Goal: Transaction & Acquisition: Purchase product/service

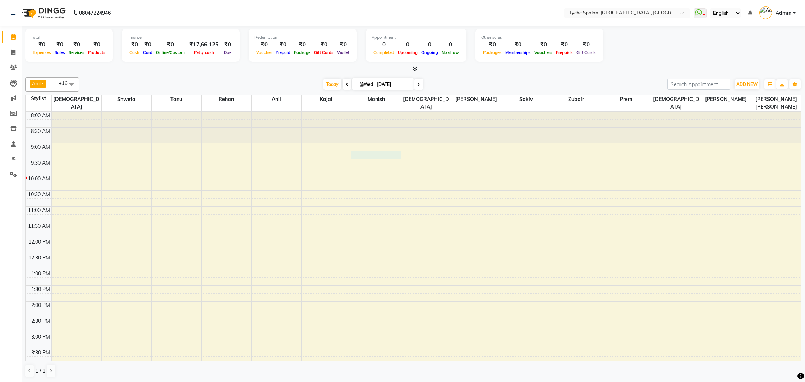
click at [360, 147] on div "8:00 AM 8:30 AM 9:00 AM 9:30 AM 10:00 AM 10:30 AM 11:00 AM 11:30 AM 12:00 PM 12…" at bounding box center [413, 317] width 775 height 411
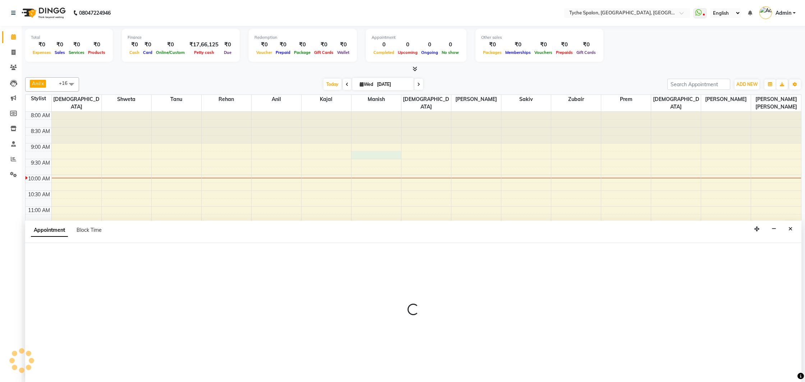
scroll to position [0, 0]
select select "48851"
select select "555"
select select "tentative"
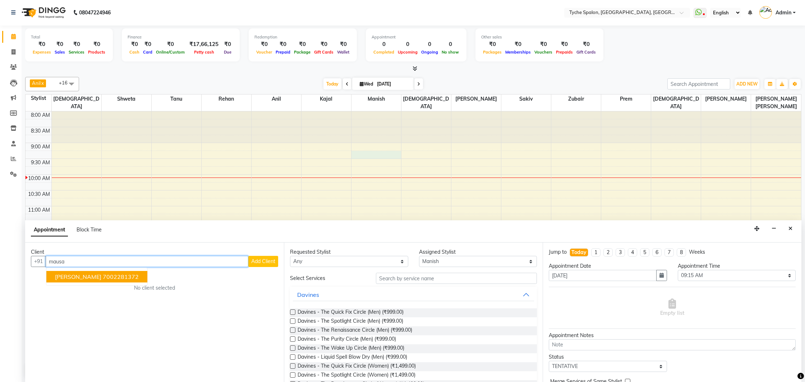
type input "mausa"
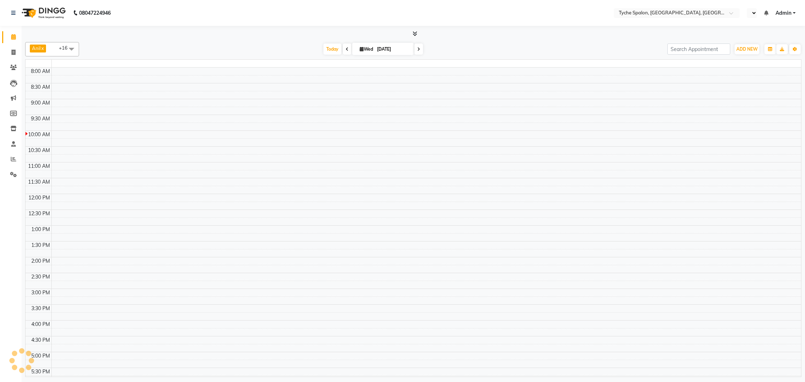
scroll to position [64, 0]
select select "en"
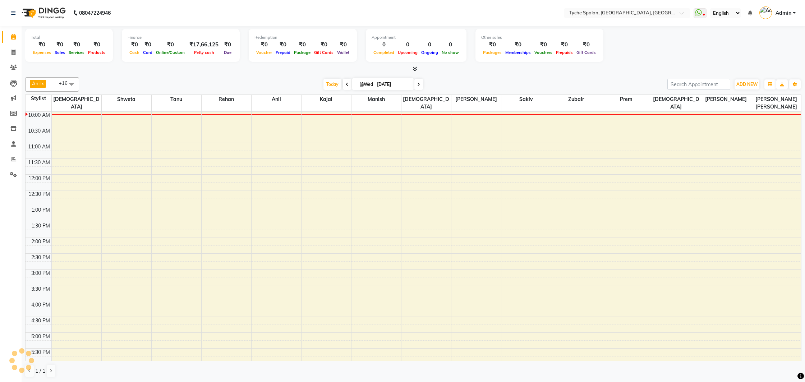
click at [279, 168] on div "8:00 AM 8:30 AM 9:00 AM 9:30 AM 10:00 AM 10:30 AM 11:00 AM 11:30 AM 12:00 PM 12…" at bounding box center [413, 253] width 775 height 411
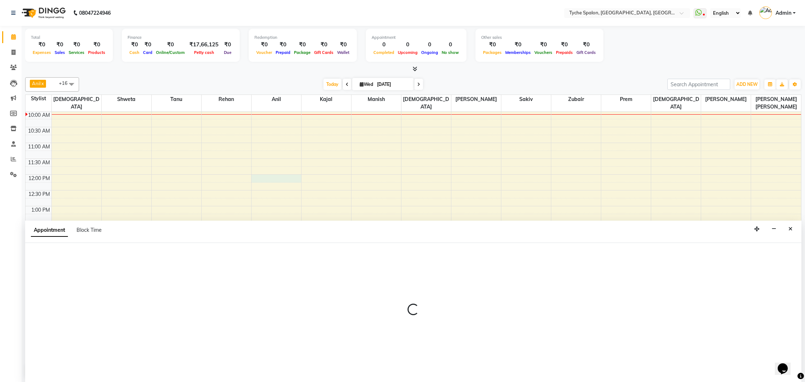
scroll to position [0, 0]
select select "48422"
select select "720"
select select "tentative"
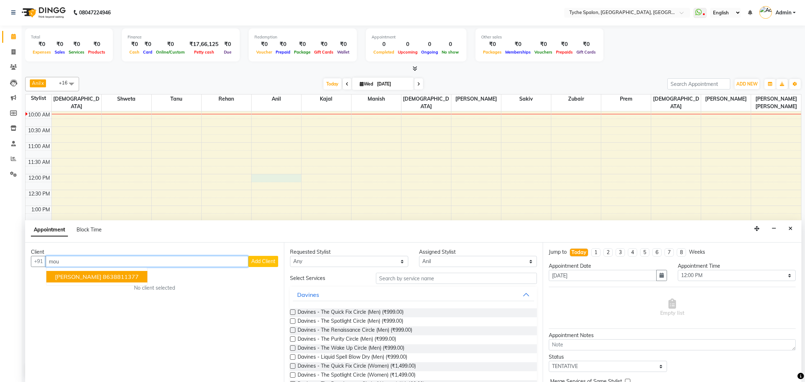
scroll to position [15, 0]
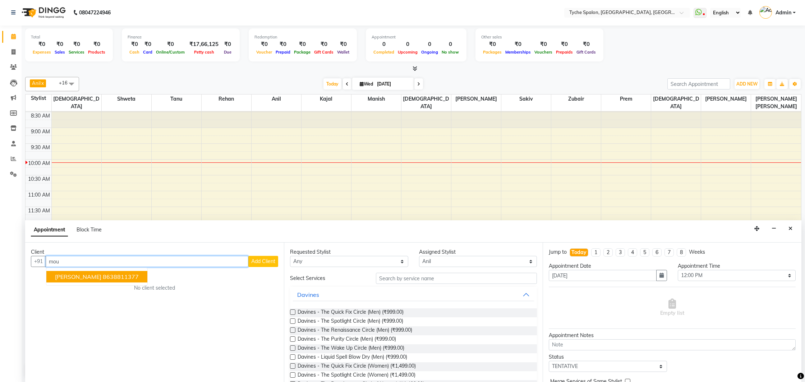
click at [142, 277] on button "Mousami Phukan 8638811377" at bounding box center [96, 276] width 101 height 11
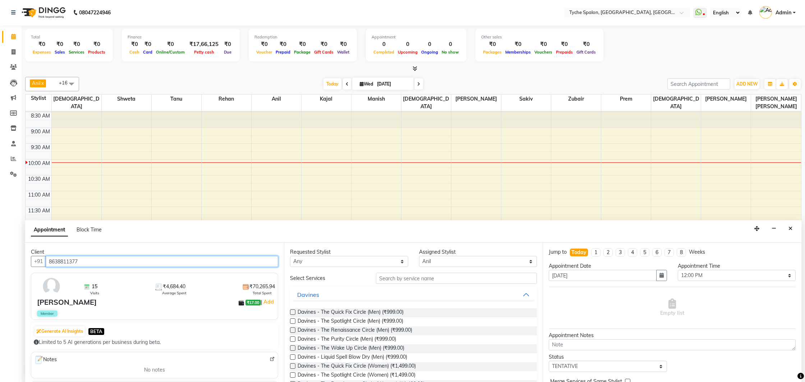
type input "8638811377"
click at [347, 259] on select "Any Anil Anjali Devi Ishu Jenny Chophy Kajal Liza Manish Prabhjot Prem Rehan Sa…" at bounding box center [349, 261] width 118 height 11
select select "48422"
click at [290, 256] on select "Any Anil Anjali Devi Ishu Jenny Chophy Kajal Liza Manish Prabhjot Prem Rehan Sa…" at bounding box center [349, 261] width 118 height 11
click at [401, 276] on input "text" at bounding box center [456, 278] width 161 height 11
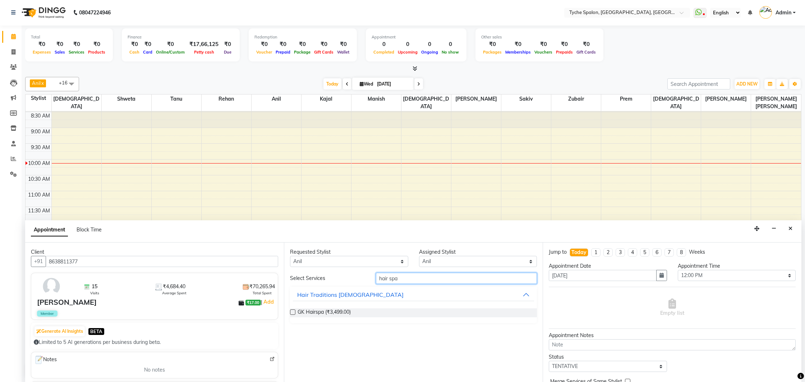
type input "hair spa"
click at [294, 311] on label at bounding box center [292, 311] width 5 height 5
click at [294, 311] on input "checkbox" at bounding box center [292, 312] width 5 height 5
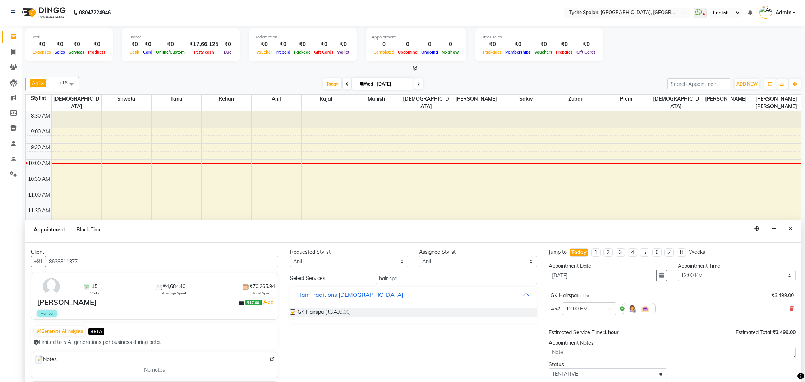
checkbox input "false"
click at [397, 262] on select "Any Anil Anjali Devi Ishu Jenny Chophy Kajal Liza Manish Prabhjot Prem Rehan Sa…" at bounding box center [349, 261] width 118 height 11
select select "47158"
click at [290, 256] on select "Any Anil Anjali Devi Ishu Jenny Chophy Kajal Liza Manish Prabhjot Prem Rehan Sa…" at bounding box center [349, 261] width 118 height 11
select select "47158"
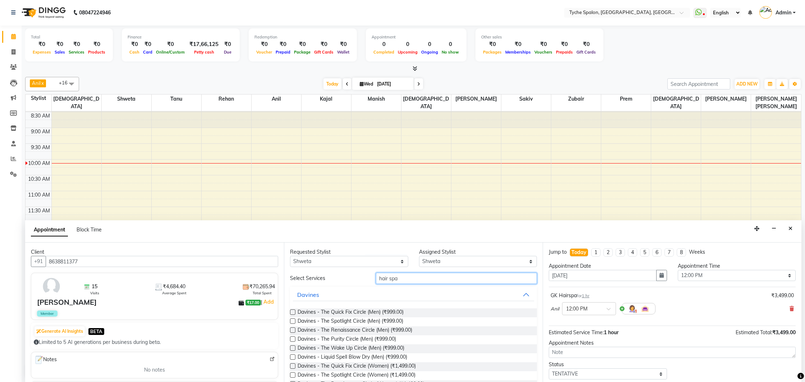
click at [408, 276] on input "hair spa" at bounding box center [456, 278] width 161 height 11
type input "h"
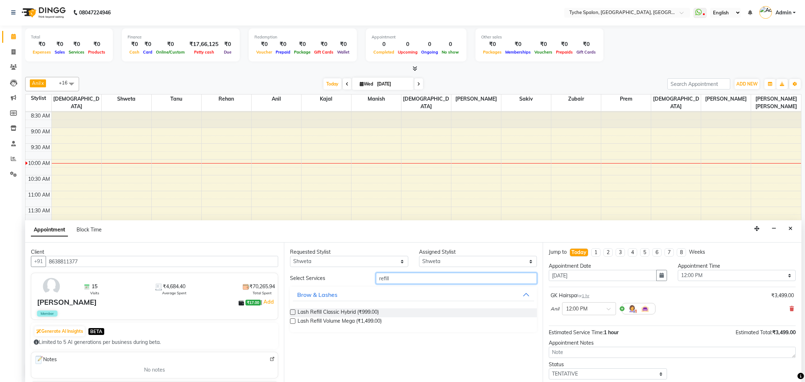
click at [379, 279] on input "refill" at bounding box center [456, 278] width 161 height 11
click at [410, 279] on input "nail refill" at bounding box center [456, 278] width 161 height 11
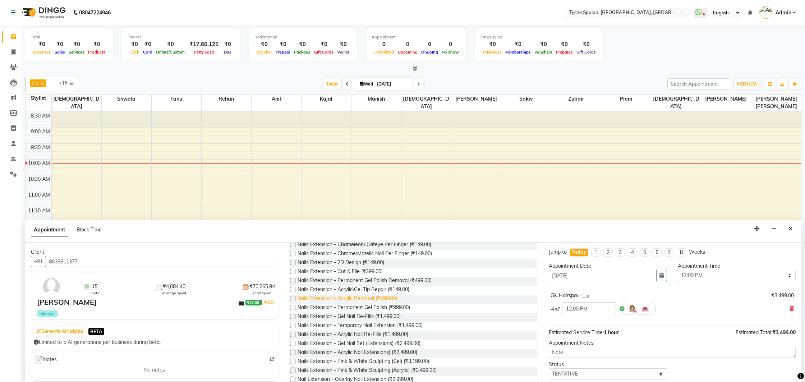
scroll to position [75, 0]
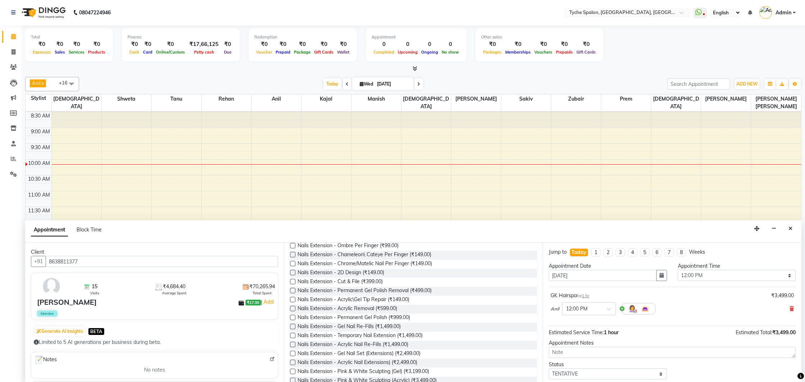
type input "nail"
click at [295, 327] on label at bounding box center [292, 326] width 5 height 5
click at [295, 327] on input "checkbox" at bounding box center [292, 327] width 5 height 5
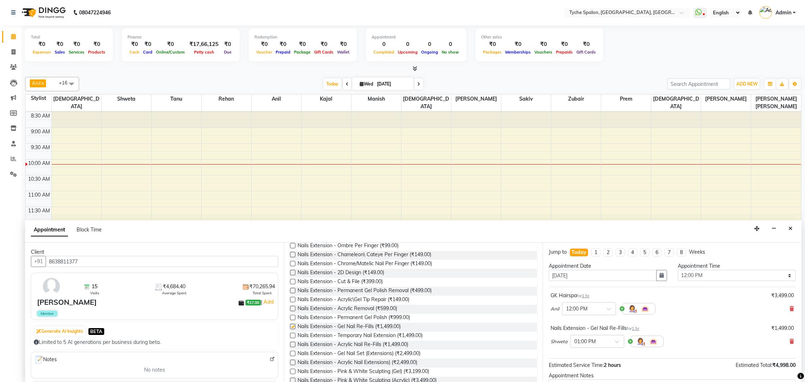
checkbox input "false"
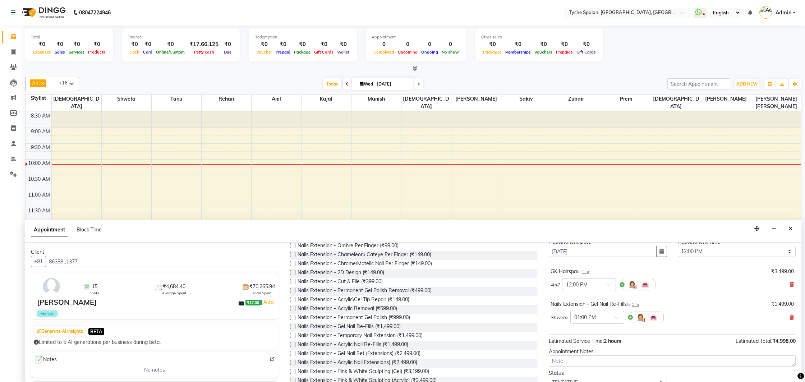
scroll to position [28, 0]
click at [609, 310] on div at bounding box center [596, 313] width 53 height 8
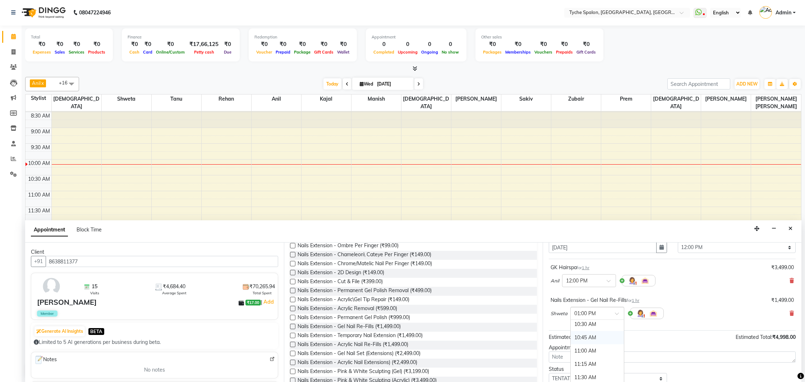
scroll to position [75, 0]
click at [587, 329] on div "10:30 AM" at bounding box center [596, 330] width 53 height 13
click at [600, 278] on div at bounding box center [588, 280] width 53 height 8
click at [576, 295] on div "10:30 AM" at bounding box center [588, 293] width 53 height 13
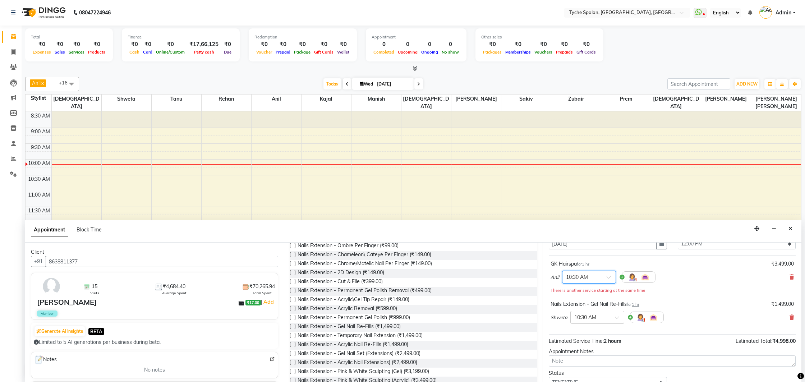
scroll to position [32, 0]
click at [612, 316] on div at bounding box center [596, 316] width 53 height 8
click at [594, 341] on div "10:45 AM" at bounding box center [596, 342] width 53 height 13
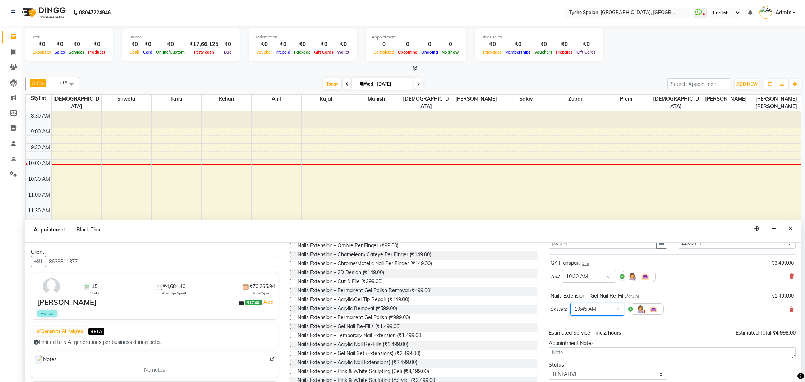
scroll to position [75, 0]
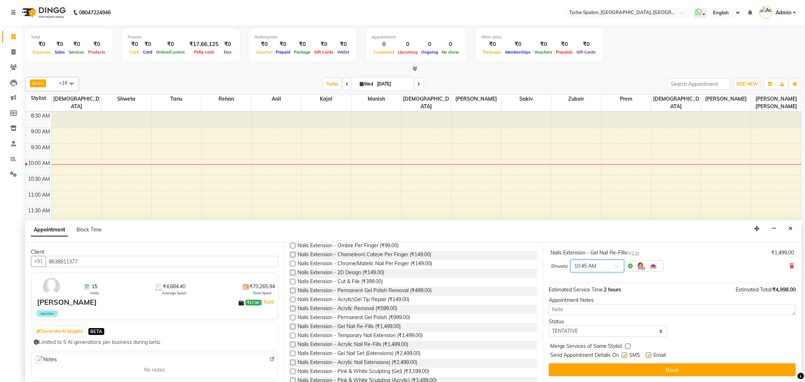
click at [662, 365] on button "Book" at bounding box center [672, 369] width 247 height 13
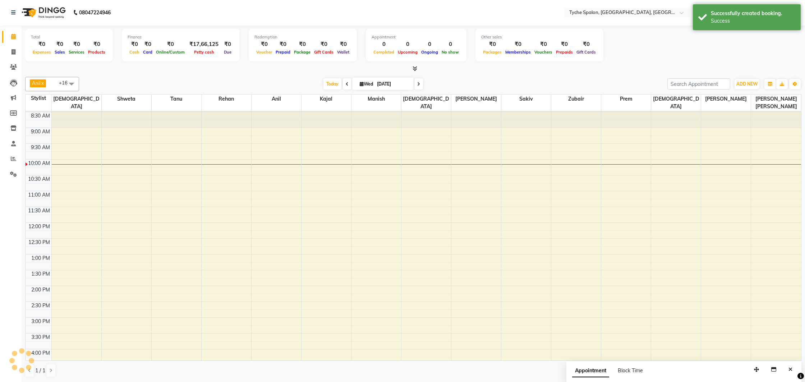
scroll to position [0, 0]
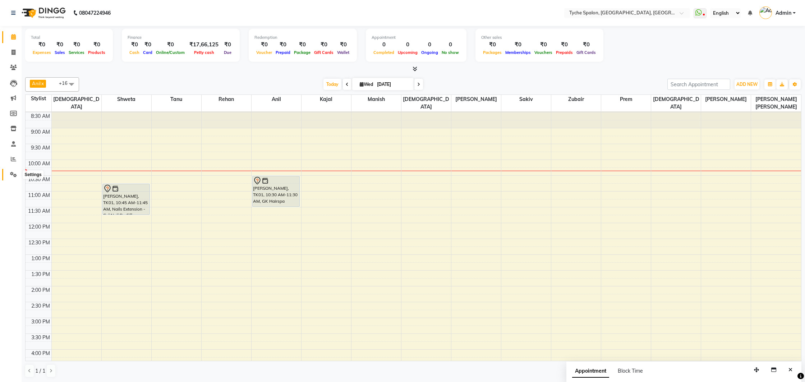
click at [10, 176] on icon at bounding box center [13, 174] width 7 height 5
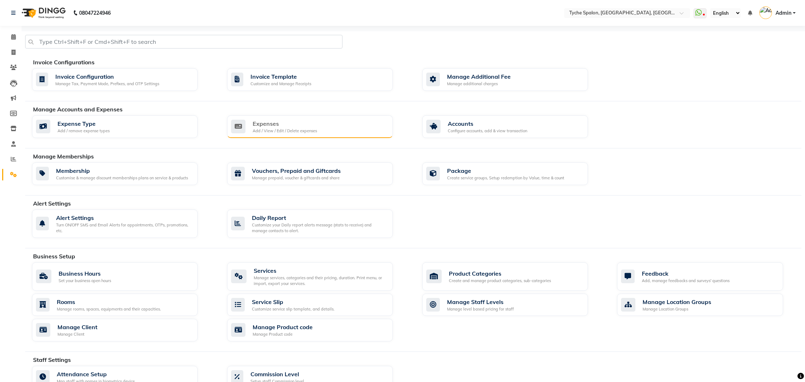
click at [281, 128] on div "Add / View / Edit / Delete expenses" at bounding box center [285, 131] width 64 height 6
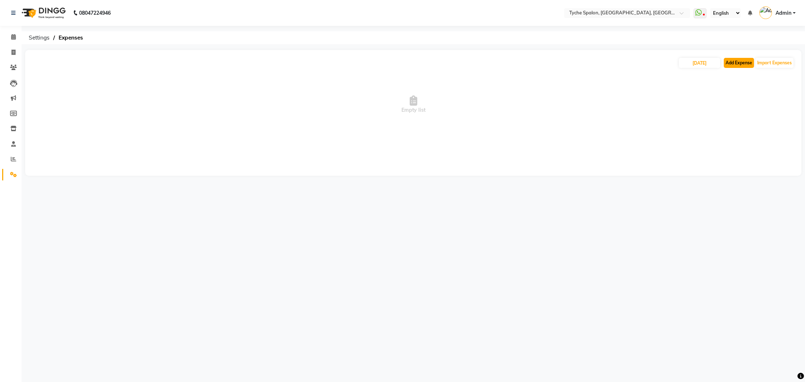
click at [730, 63] on button "Add Expense" at bounding box center [739, 63] width 30 height 10
select select "1"
select select "5315"
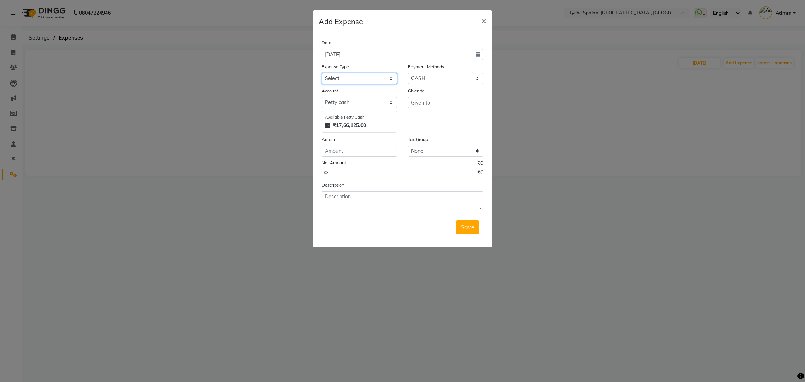
click at [346, 75] on select "Select Advance Salary Bank charges Car maintenance Cash transfer to bank Cash t…" at bounding box center [359, 78] width 75 height 11
select select "10"
click at [322, 73] on select "Select Advance Salary Bank charges Car maintenance Cash transfer to bank Cash t…" at bounding box center [359, 78] width 75 height 11
click at [367, 151] on input "number" at bounding box center [359, 150] width 75 height 11
type input "40"
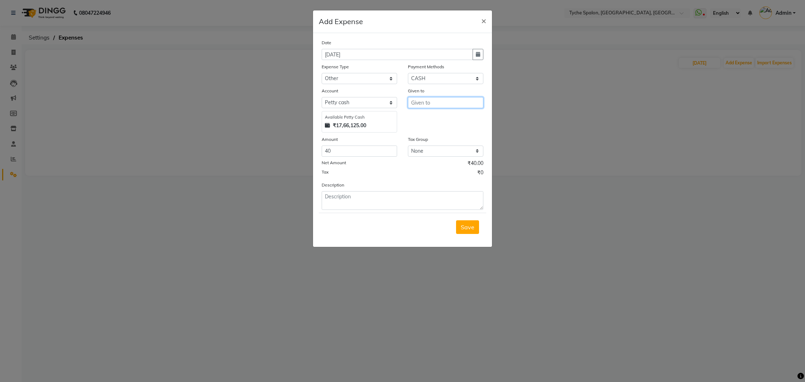
click at [421, 102] on input "text" at bounding box center [445, 102] width 75 height 11
type input "tridip"
click at [342, 201] on textarea at bounding box center [403, 200] width 162 height 19
type textarea "a"
type textarea "2 kaju katli for mandir"
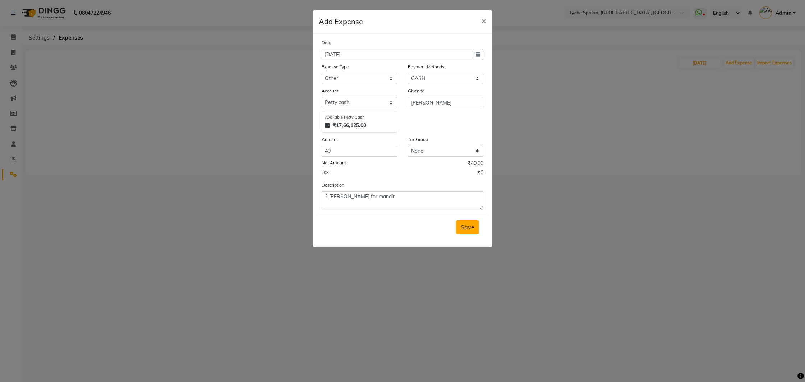
click at [470, 229] on span "Save" at bounding box center [468, 226] width 14 height 7
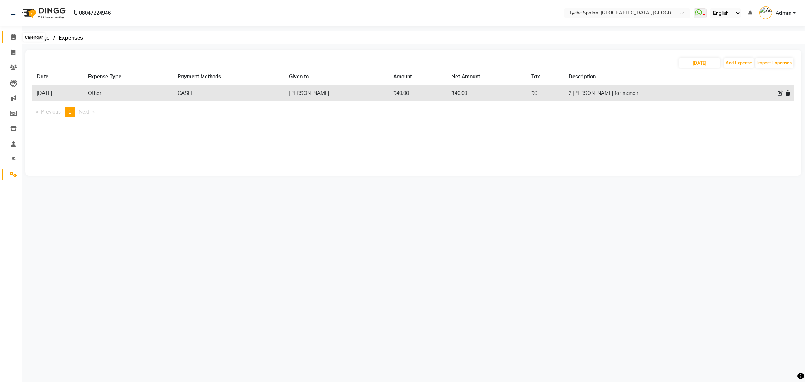
click at [12, 38] on icon at bounding box center [13, 36] width 5 height 5
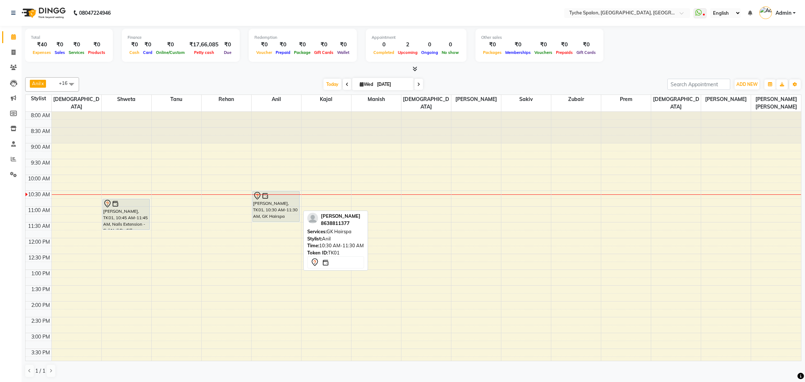
click at [265, 204] on div "Mousami Phukan, TK01, 10:30 AM-11:30 AM, GK Hairspa" at bounding box center [276, 206] width 47 height 31
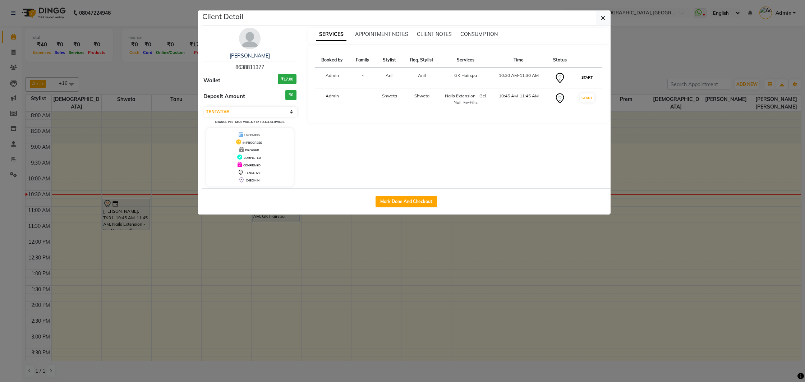
click at [586, 77] on button "START" at bounding box center [586, 77] width 15 height 9
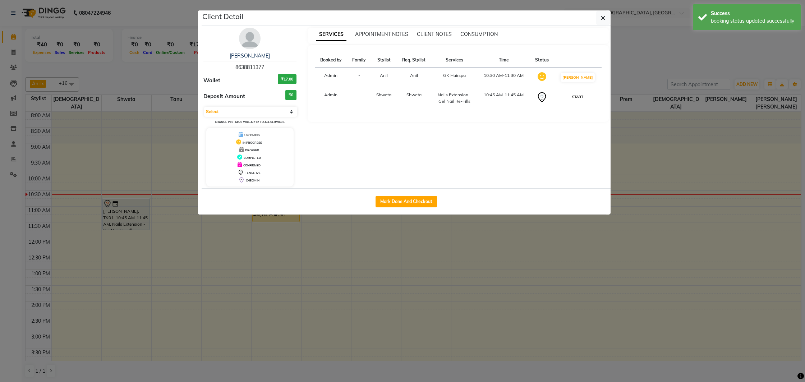
click at [583, 98] on button "START" at bounding box center [577, 96] width 15 height 9
select select "1"
click at [391, 198] on button "Mark Done And Checkout" at bounding box center [405, 201] width 61 height 11
select select "service"
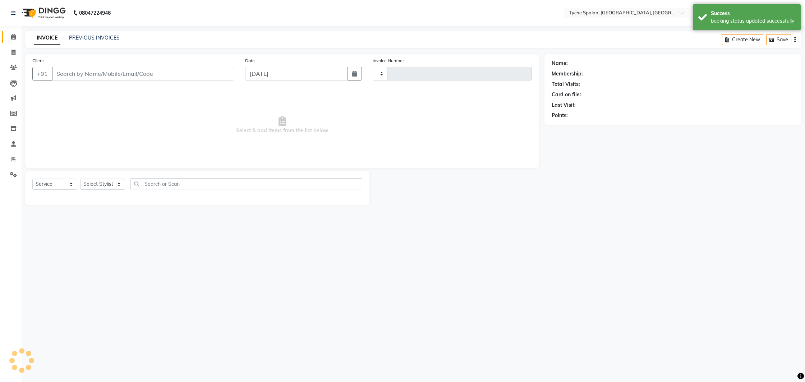
type input "0952"
select select "6320"
type input "8638811377"
select select "48422"
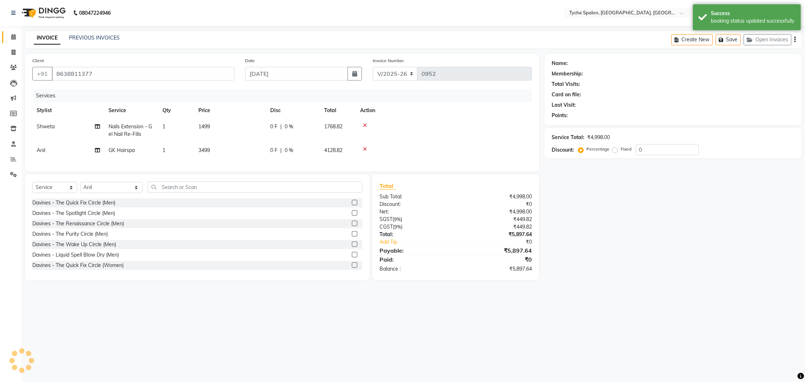
scroll to position [0, 5]
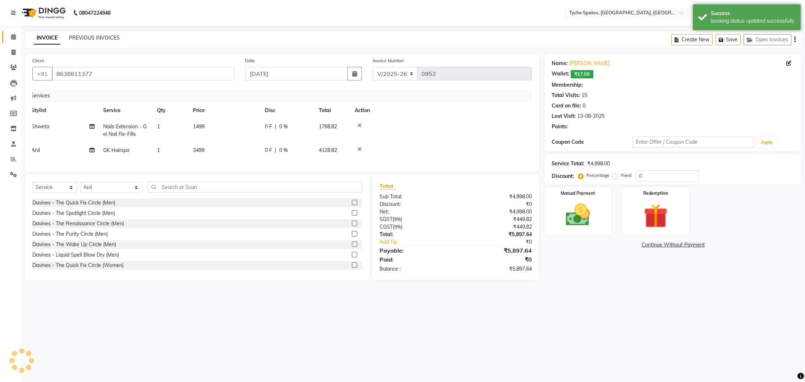
select select "1: Object"
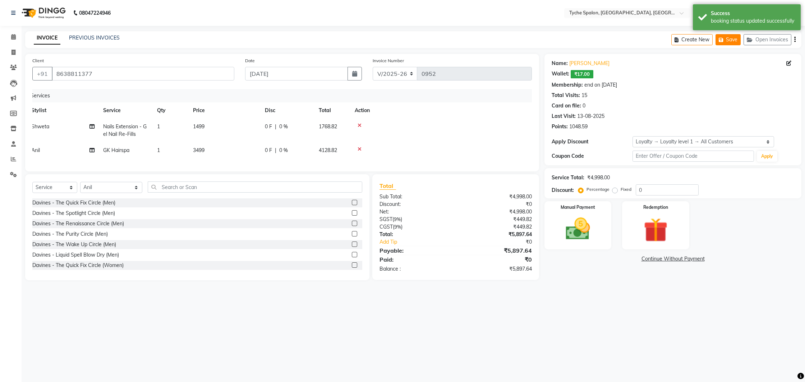
click at [734, 42] on button "Save" at bounding box center [727, 39] width 25 height 11
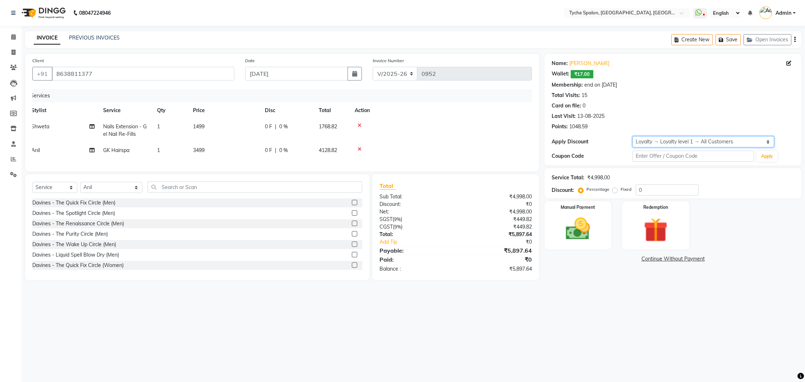
click at [687, 143] on select "Select Membership → Single Pass Loyalty → Loyalty level 1 → All Customers" at bounding box center [703, 141] width 142 height 11
drag, startPoint x: 452, startPoint y: 216, endPoint x: 430, endPoint y: 212, distance: 21.6
click at [452, 216] on div "SGST ( 9% )" at bounding box center [415, 220] width 82 height 8
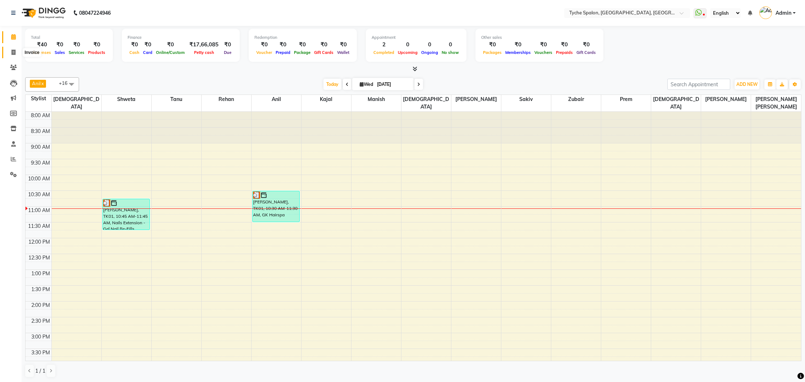
click at [14, 50] on icon at bounding box center [13, 52] width 4 height 5
select select "service"
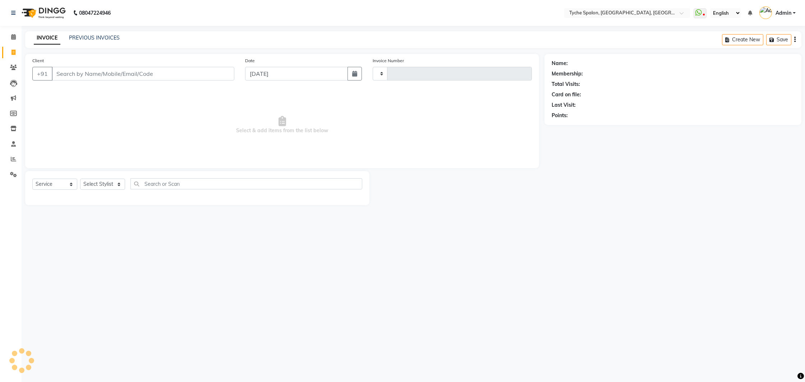
type input "0952"
select select "6320"
click at [760, 42] on button "Open Invoices" at bounding box center [767, 39] width 48 height 11
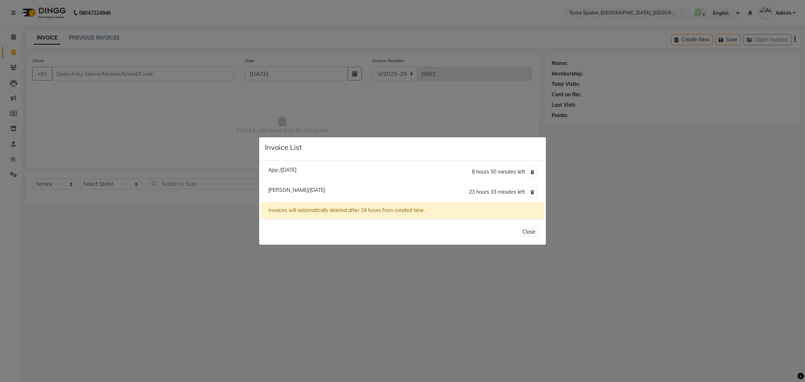
click at [284, 189] on span "Mousami Phukan/03 September 2025" at bounding box center [296, 190] width 57 height 6
type input "8638811377"
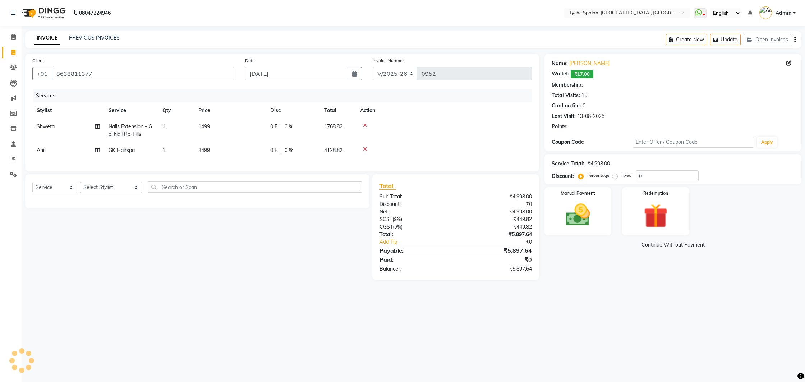
select select "1: Object"
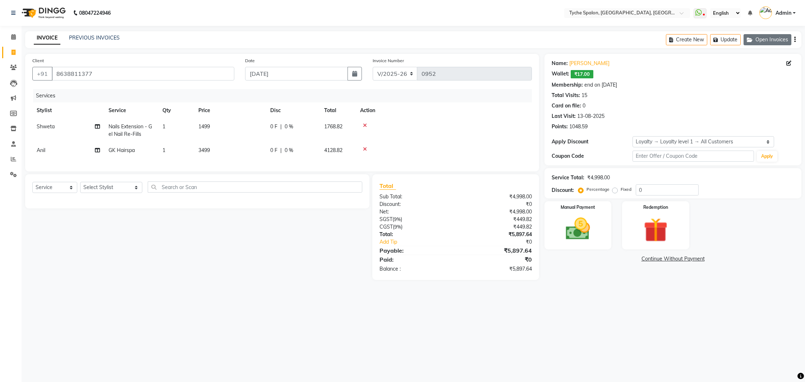
click at [758, 43] on button "Open Invoices" at bounding box center [767, 39] width 48 height 11
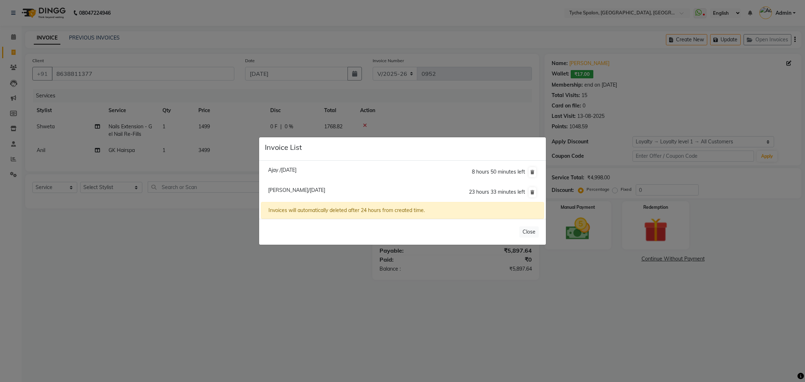
click at [245, 41] on ngb-modal-window "Invoice List Ajay /02 September 2025 8 hours 50 minutes left Mousami Phukan/03 …" at bounding box center [402, 191] width 805 height 382
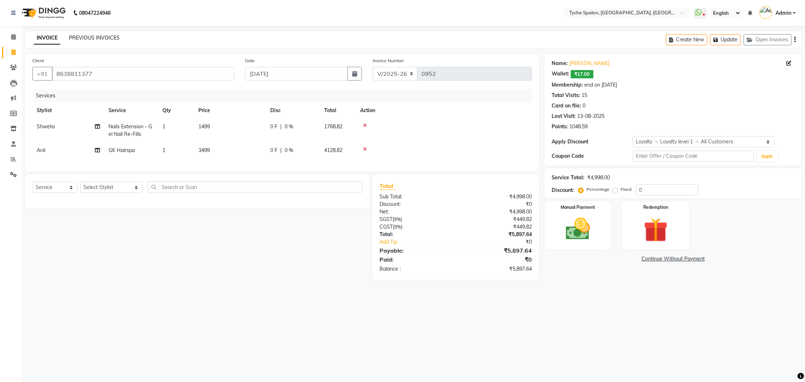
click at [78, 36] on link "PREVIOUS INVOICES" at bounding box center [94, 37] width 51 height 6
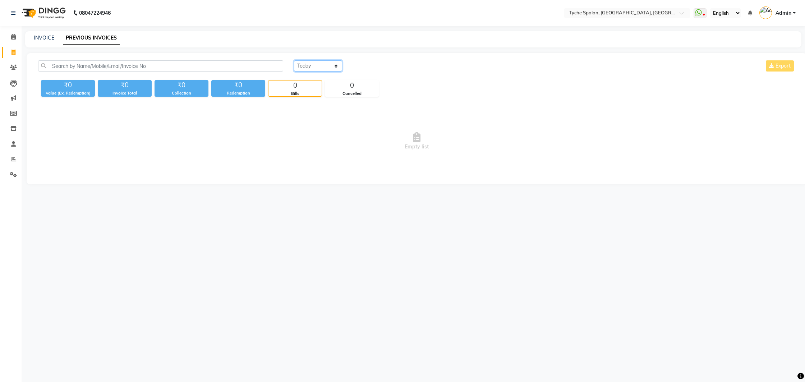
click at [312, 66] on select "Today Yesterday Custom Range" at bounding box center [318, 65] width 48 height 11
click at [294, 60] on select "Today Yesterday Custom Range" at bounding box center [318, 65] width 48 height 11
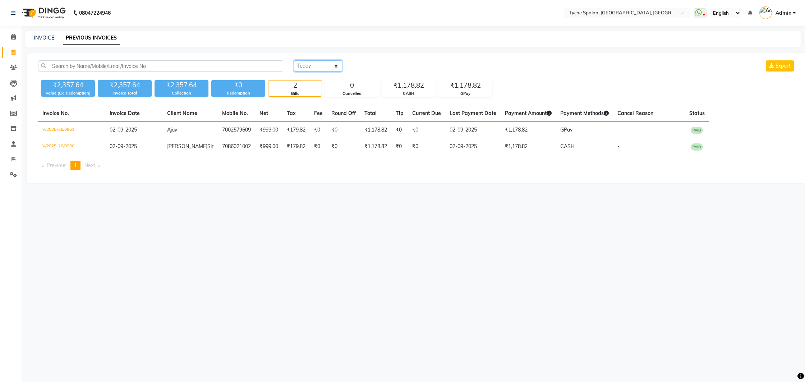
click at [314, 61] on select "Today Yesterday Custom Range" at bounding box center [318, 65] width 48 height 11
select select "today"
click at [294, 60] on select "Today Yesterday Custom Range" at bounding box center [318, 65] width 48 height 11
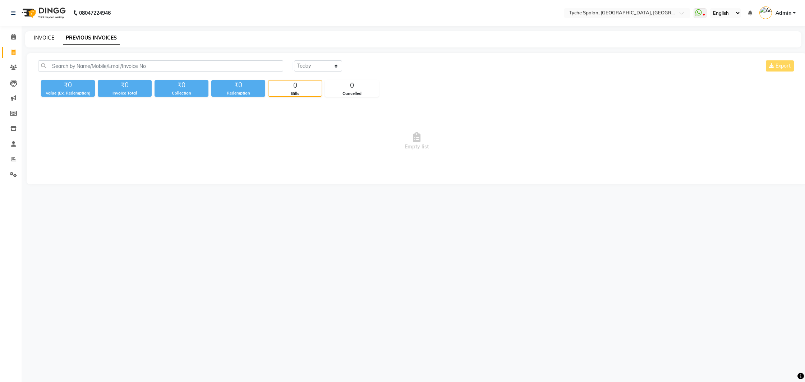
drag, startPoint x: 41, startPoint y: 36, endPoint x: 1, endPoint y: 33, distance: 39.6
click at [41, 36] on link "INVOICE" at bounding box center [44, 37] width 20 height 6
select select "6320"
select select "service"
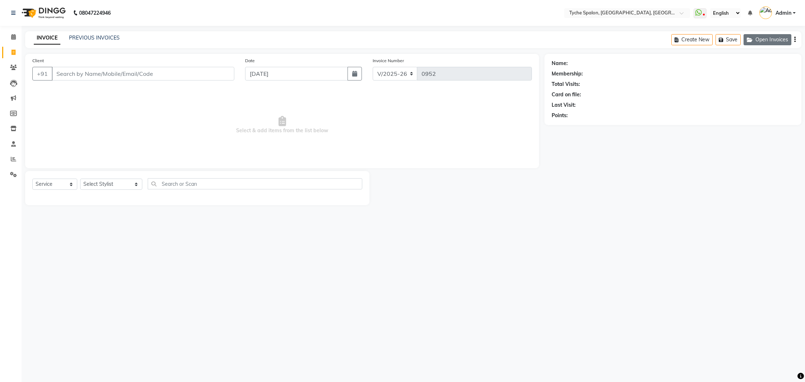
click at [750, 41] on icon "button" at bounding box center [751, 39] width 9 height 5
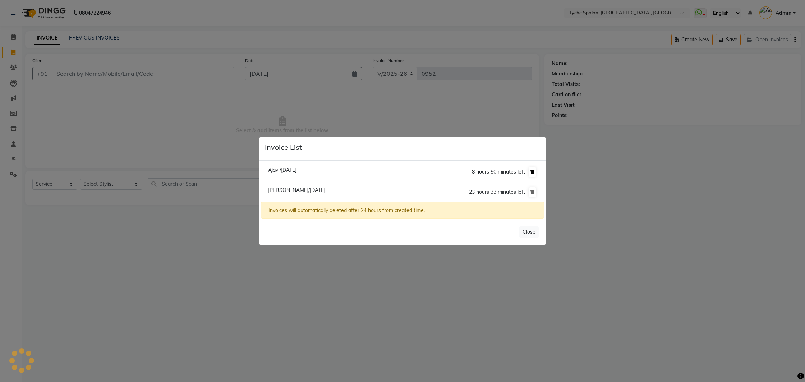
click at [532, 172] on icon at bounding box center [532, 172] width 4 height 4
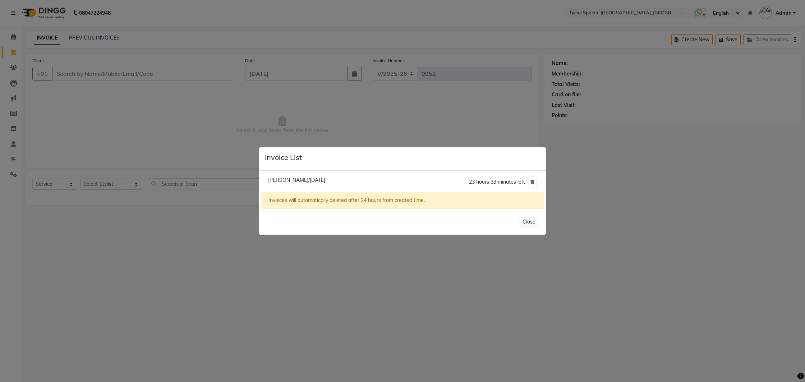
click at [721, 221] on ngb-modal-window "Invoice List Mousami Phukan/03 September 2025 23 hours 33 minutes left Invoices…" at bounding box center [402, 191] width 805 height 382
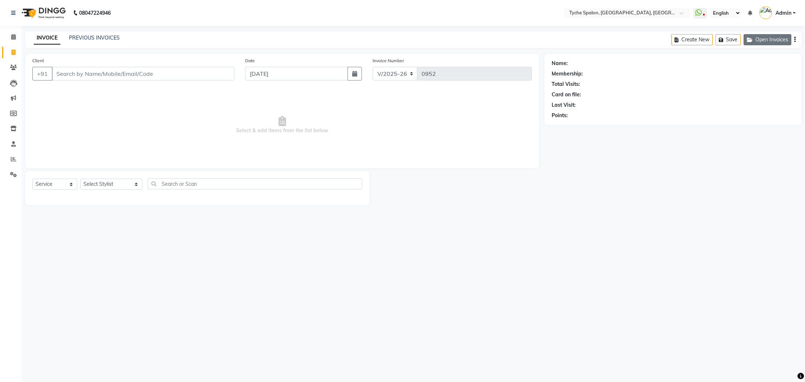
click at [754, 43] on button "Open Invoices" at bounding box center [767, 39] width 48 height 11
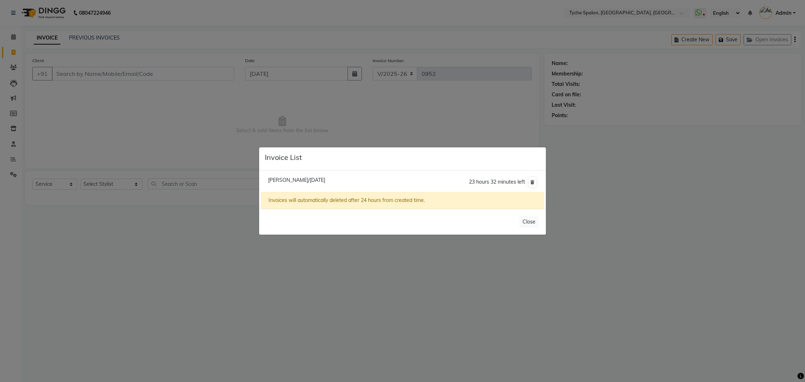
click at [304, 184] on li "Mousami Phukan/03 September 2025 23 hours 32 minutes left" at bounding box center [402, 182] width 283 height 20
click at [304, 178] on span "Mousami Phukan/03 September 2025" at bounding box center [296, 180] width 57 height 6
type input "8638811377"
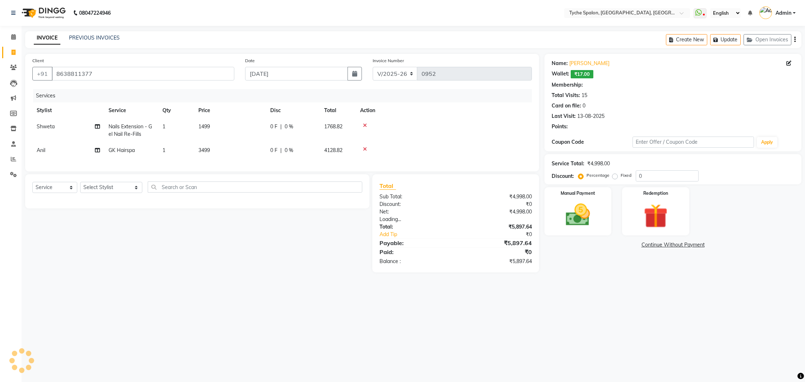
select select "1: Object"
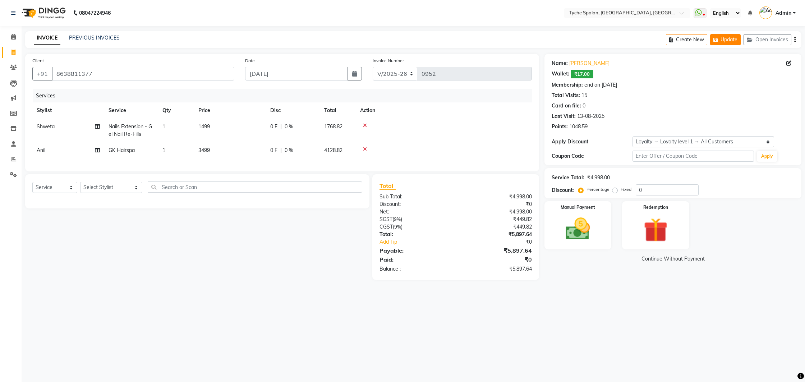
click at [721, 40] on button "Update" at bounding box center [725, 39] width 31 height 11
